Goal: Complete application form

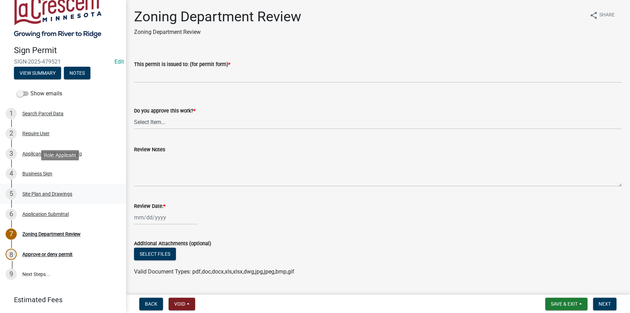
scroll to position [42, 0]
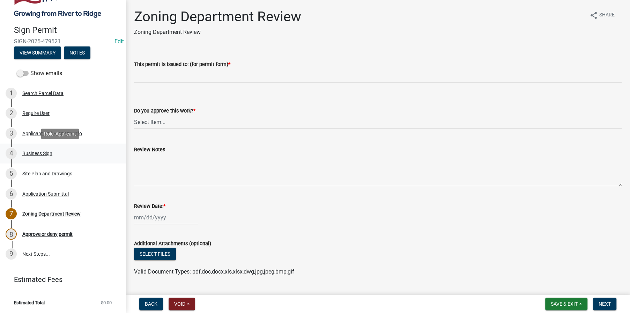
click at [38, 151] on div "Business Sign" at bounding box center [37, 153] width 30 height 5
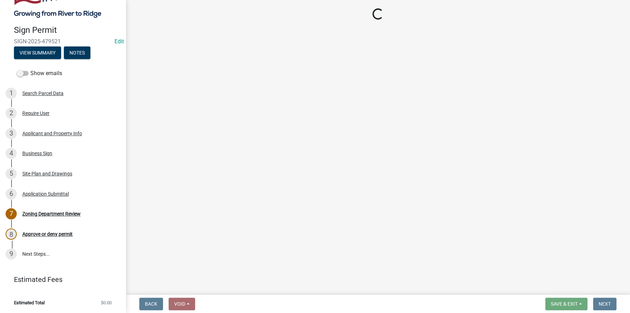
select select "d5a186dd-db89-4b56-8fef-532c3ea41e3f"
select select "f4310d64-ce1d-4aac-8ca3-1809b31c2e04"
select select "3f70f00a-c825-4351-a737-d4d73bbaf725"
select select "d93959bb-74c9-4ca5-80b0-33ed44e38153"
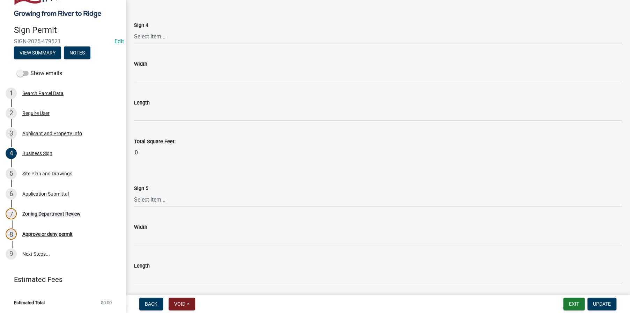
scroll to position [1494, 0]
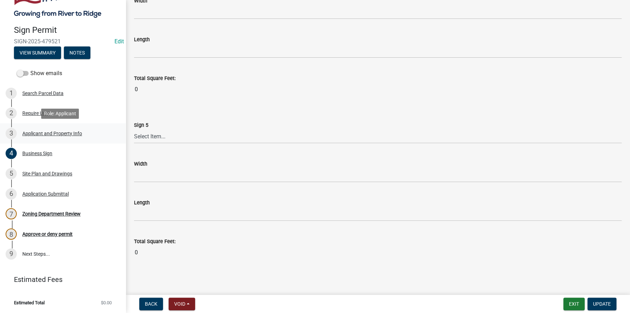
click at [33, 131] on div "Applicant and Property Info" at bounding box center [52, 133] width 60 height 5
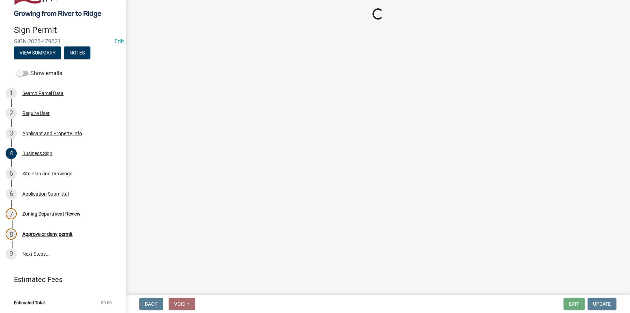
select select "ba7dd985-6d0f-44b8-b699-fe0eb0495fcc"
select select "0a72d87e-c708-49ae-b6a9-280411e66fce"
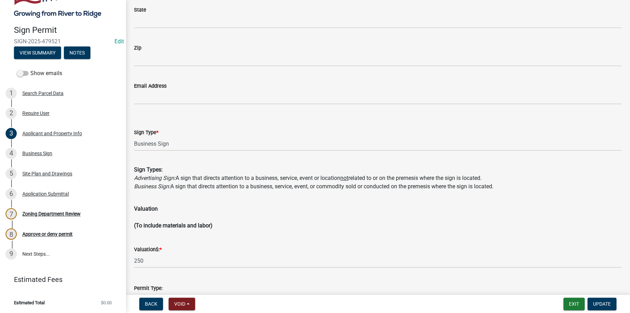
scroll to position [1145, 0]
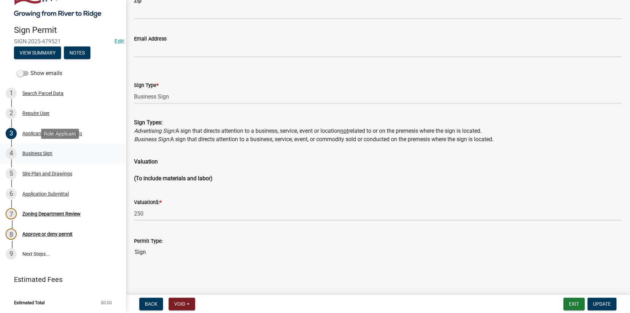
click at [40, 149] on div "4 Business Sign" at bounding box center [60, 153] width 109 height 11
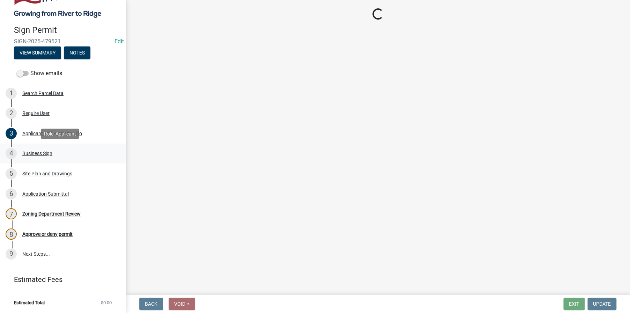
select select "d5a186dd-db89-4b56-8fef-532c3ea41e3f"
select select "f4310d64-ce1d-4aac-8ca3-1809b31c2e04"
select select "3f70f00a-c825-4351-a737-d4d73bbaf725"
select select "d93959bb-74c9-4ca5-80b0-33ed44e38153"
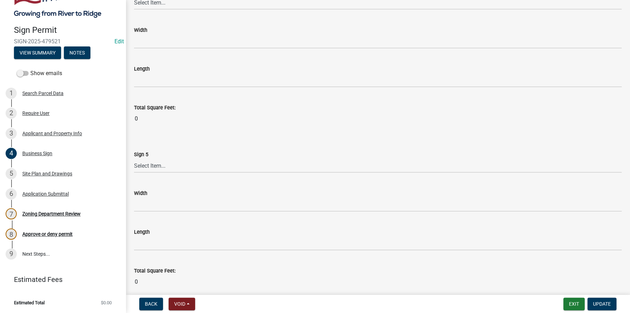
scroll to position [1494, 0]
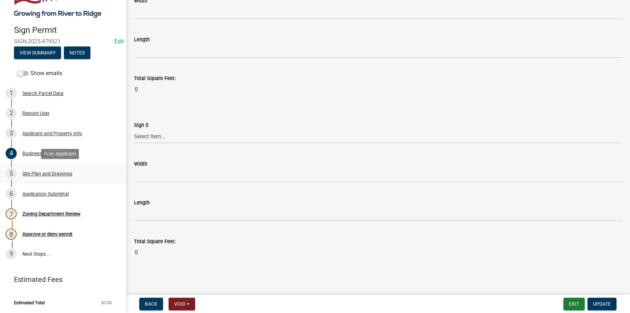
click at [34, 171] on div "Site Plan and Drawings" at bounding box center [47, 173] width 50 height 5
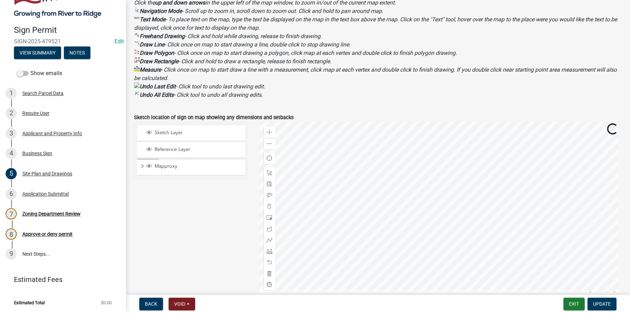
scroll to position [279, 0]
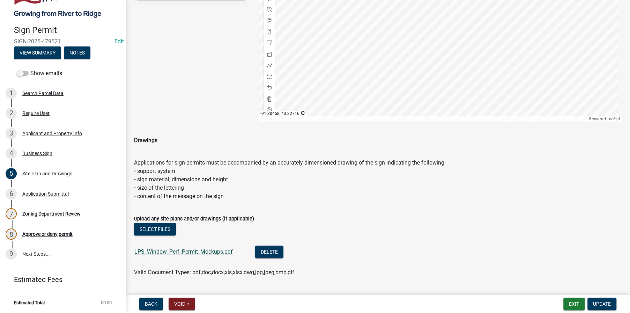
click at [177, 255] on link "LPS_Window_Perf_Permit_Mockups.pdf" at bounding box center [183, 251] width 98 height 7
